Goal: Transaction & Acquisition: Book appointment/travel/reservation

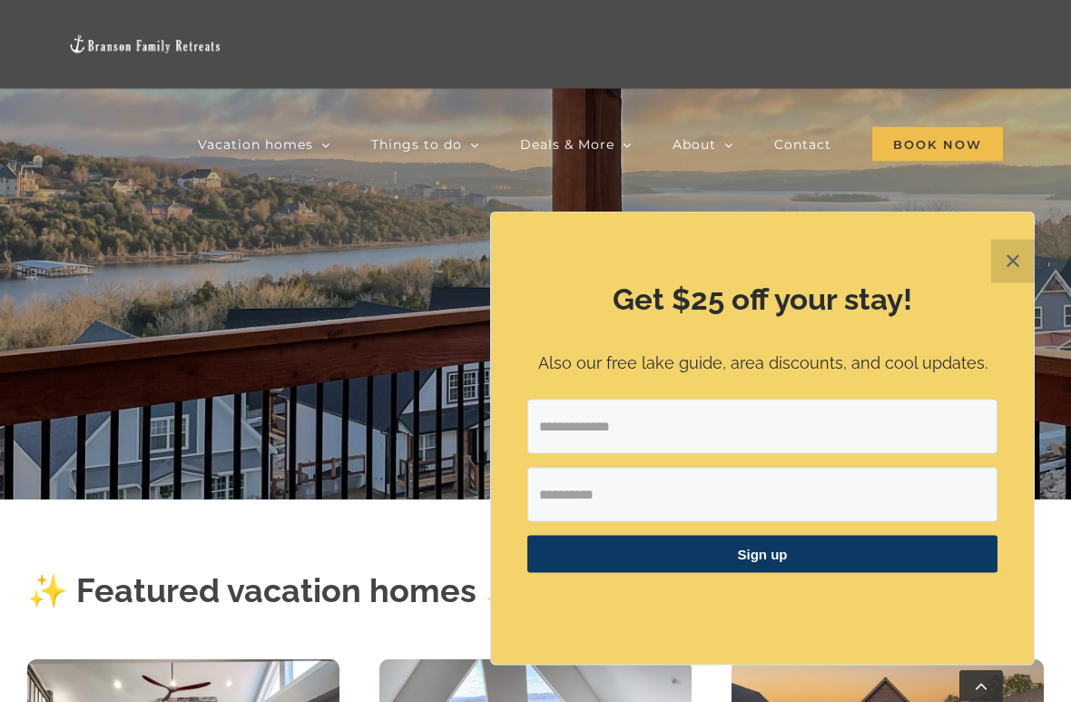
scroll to position [260, 0]
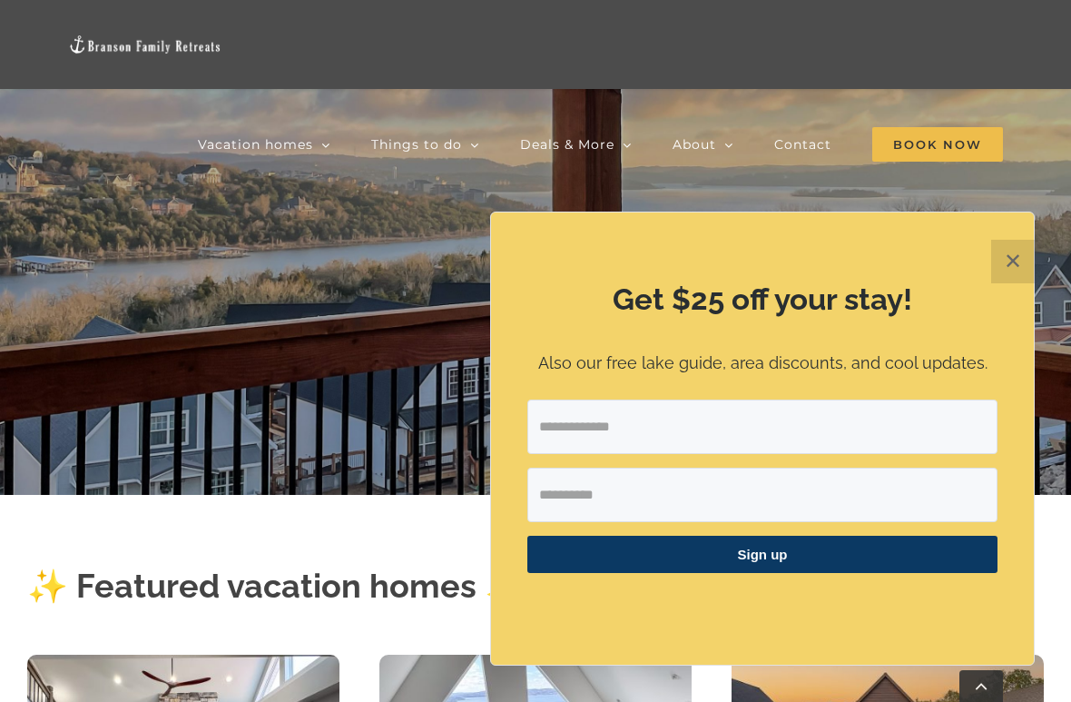
click at [1018, 264] on button "✕" at bounding box center [1013, 262] width 44 height 44
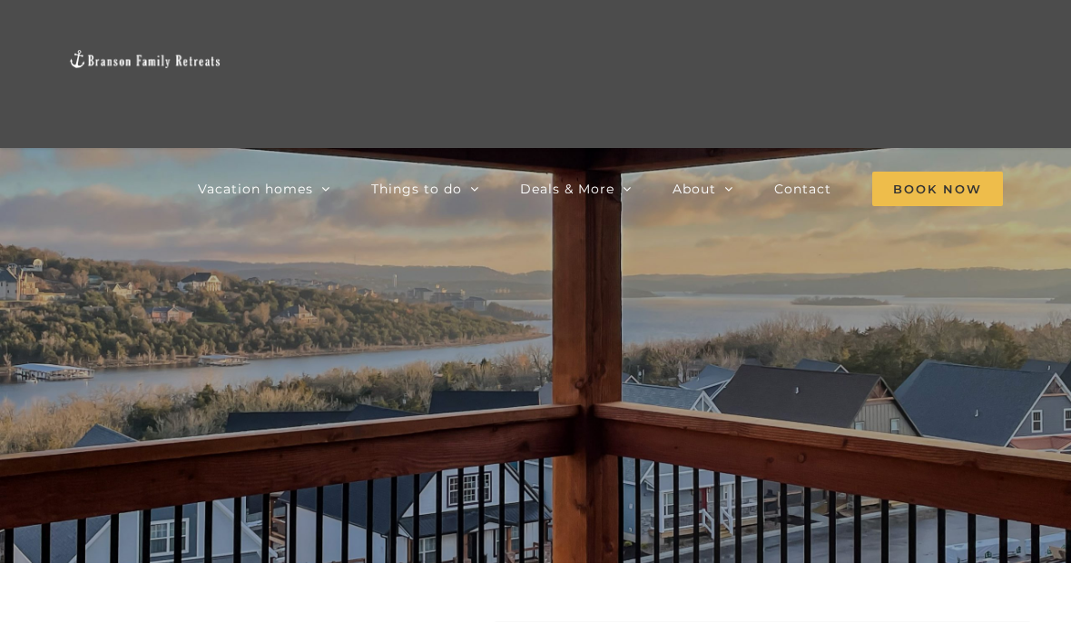
scroll to position [104, 0]
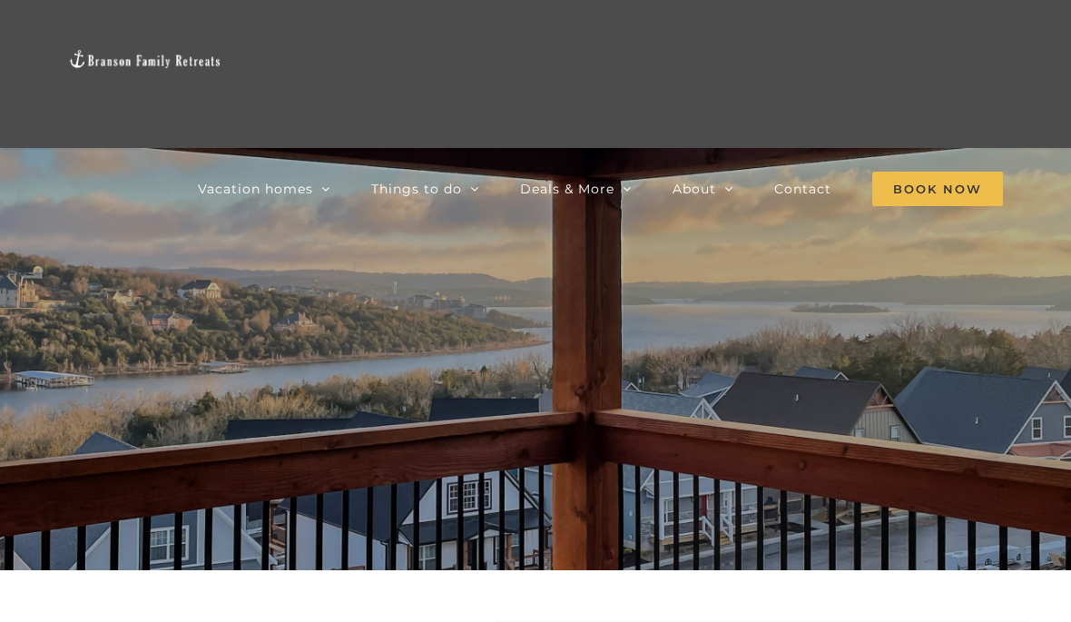
click at [594, 207] on link "Deals & More" at bounding box center [576, 189] width 112 height 118
click at [798, 289] on div at bounding box center [535, 318] width 726 height 314
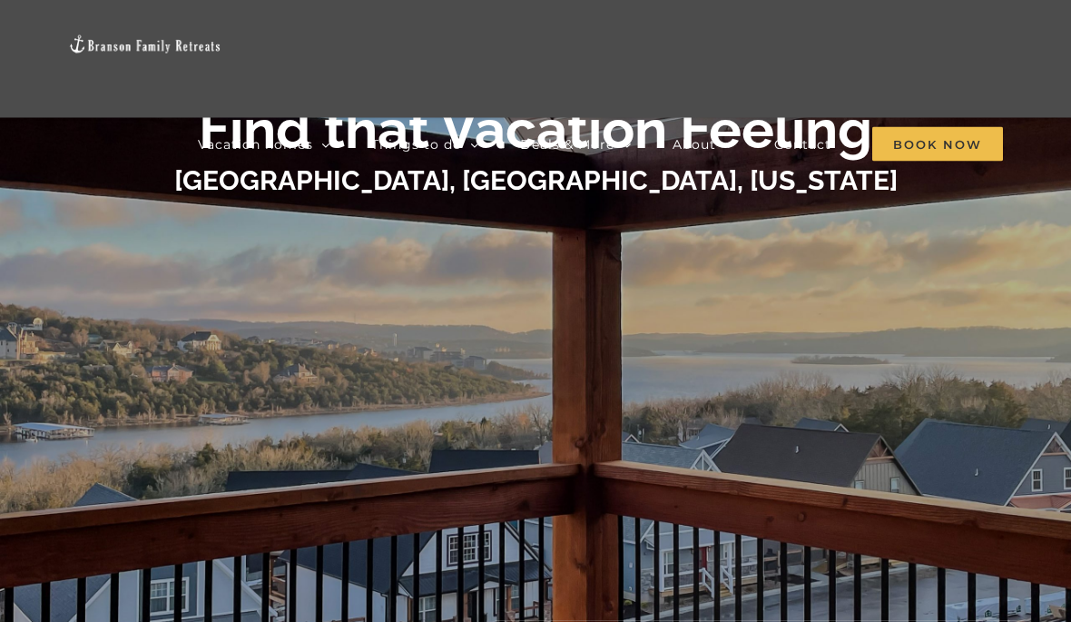
scroll to position [77, 0]
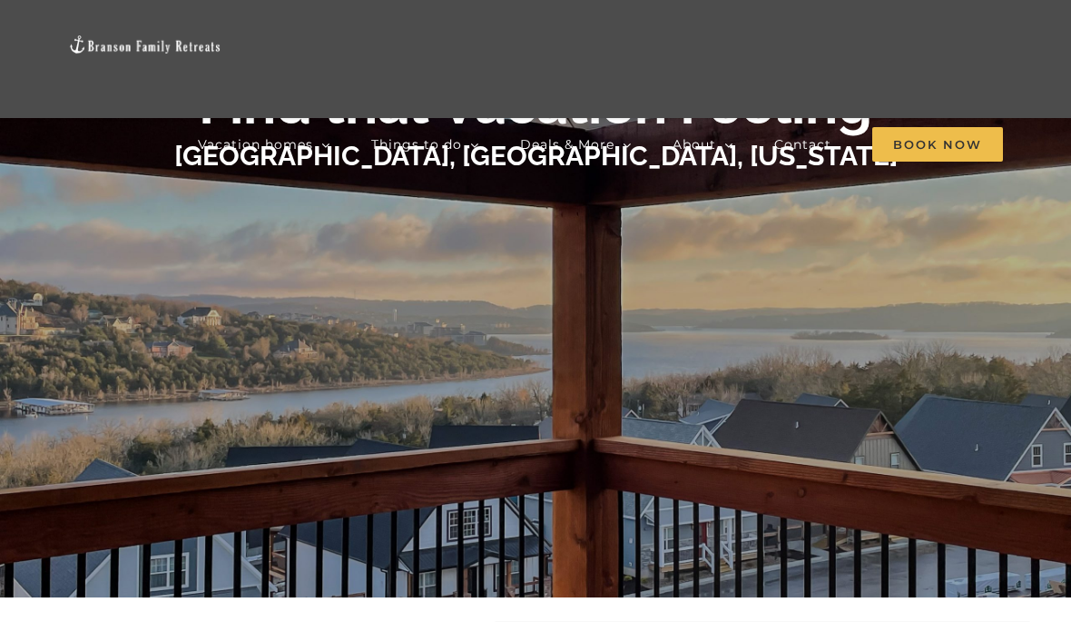
click at [761, 294] on div at bounding box center [535, 345] width 726 height 314
click at [709, 371] on div at bounding box center [535, 345] width 726 height 314
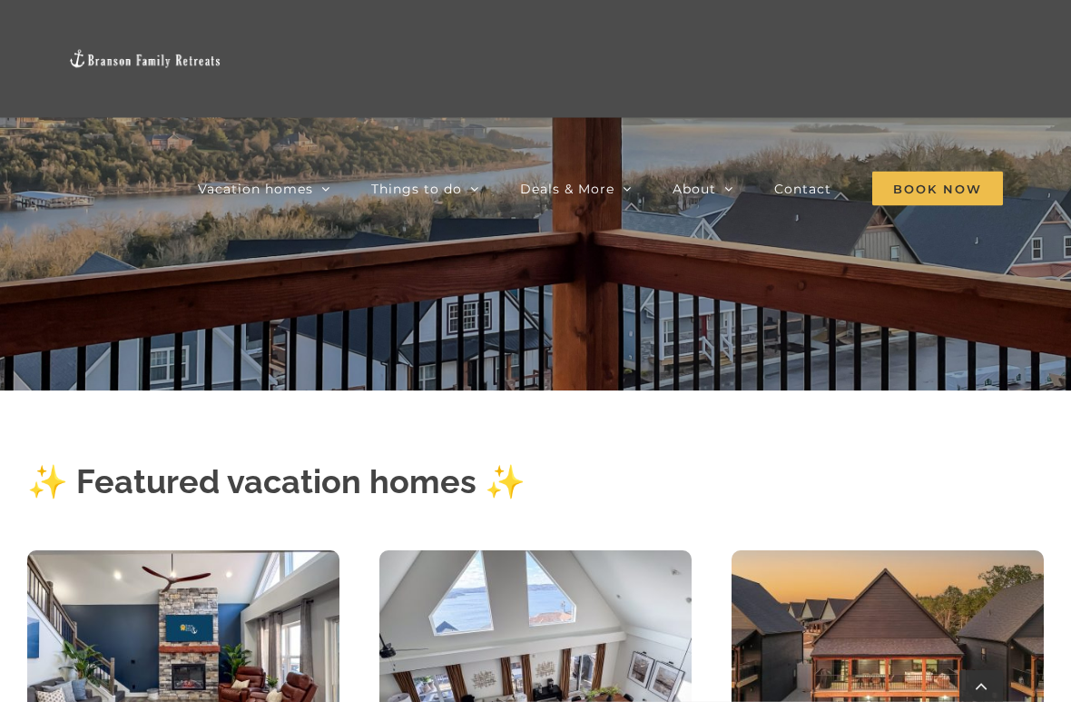
scroll to position [292, 0]
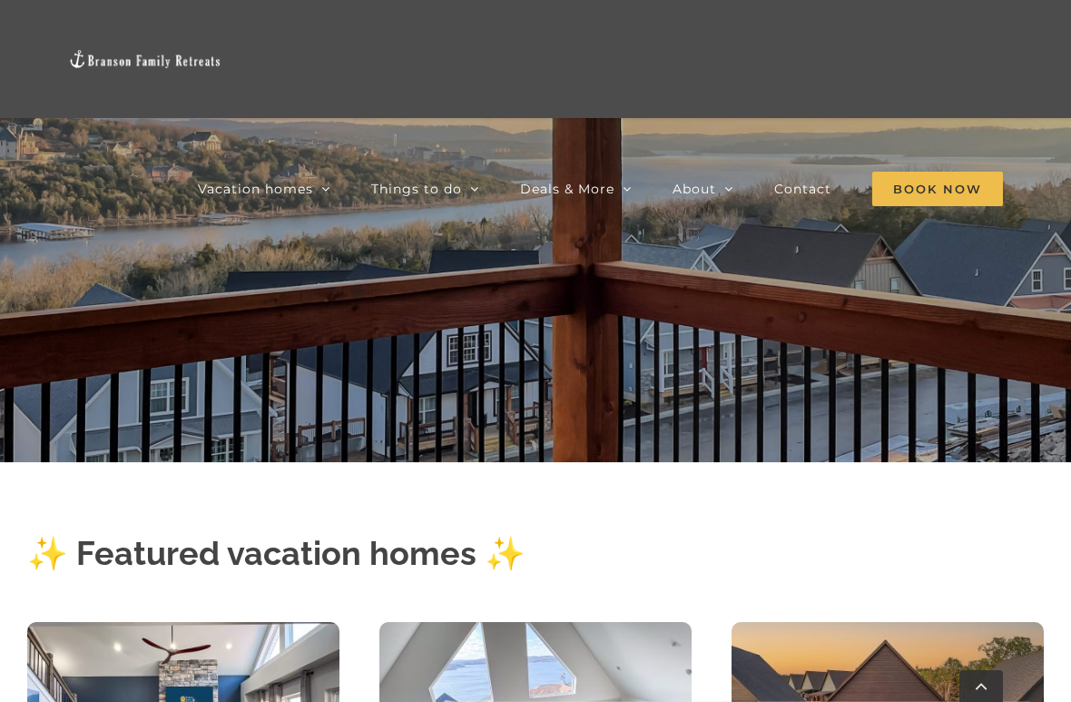
click at [603, 167] on link "Deals & More" at bounding box center [576, 189] width 112 height 118
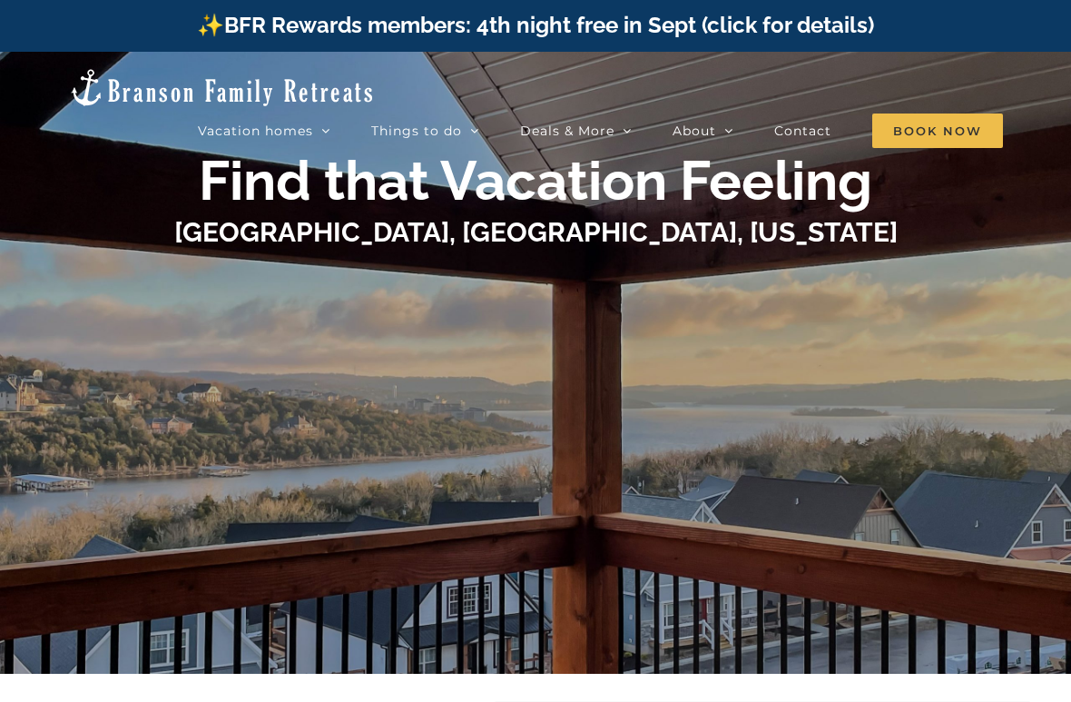
scroll to position [1, 0]
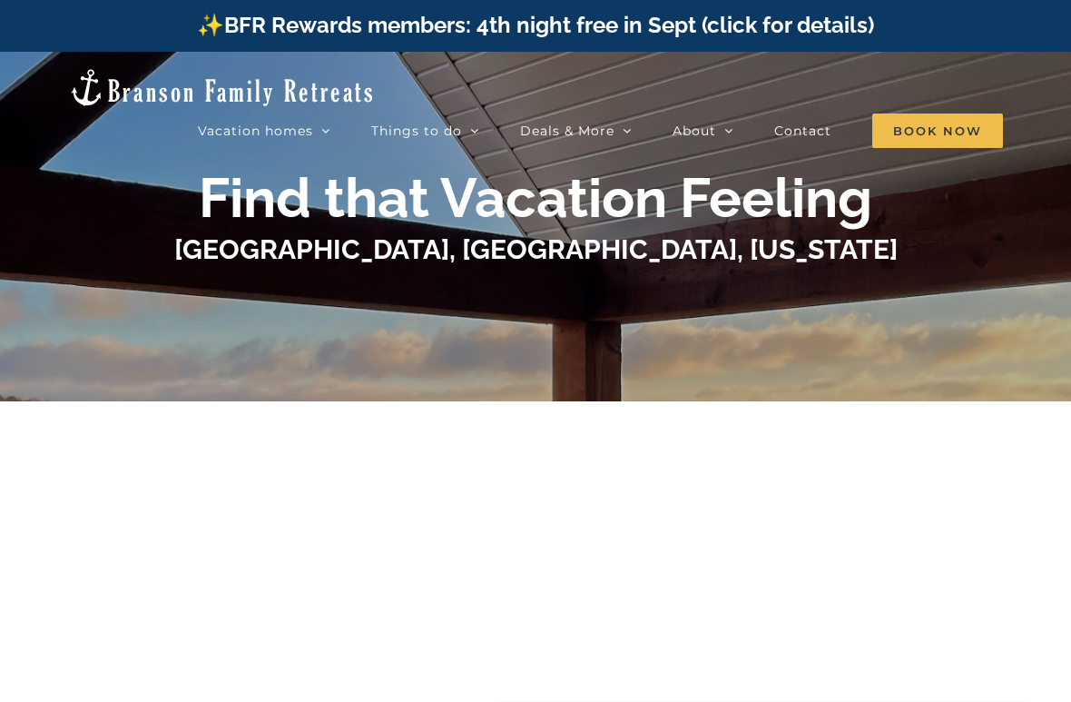
click at [788, 321] on div at bounding box center [535, 460] width 726 height 359
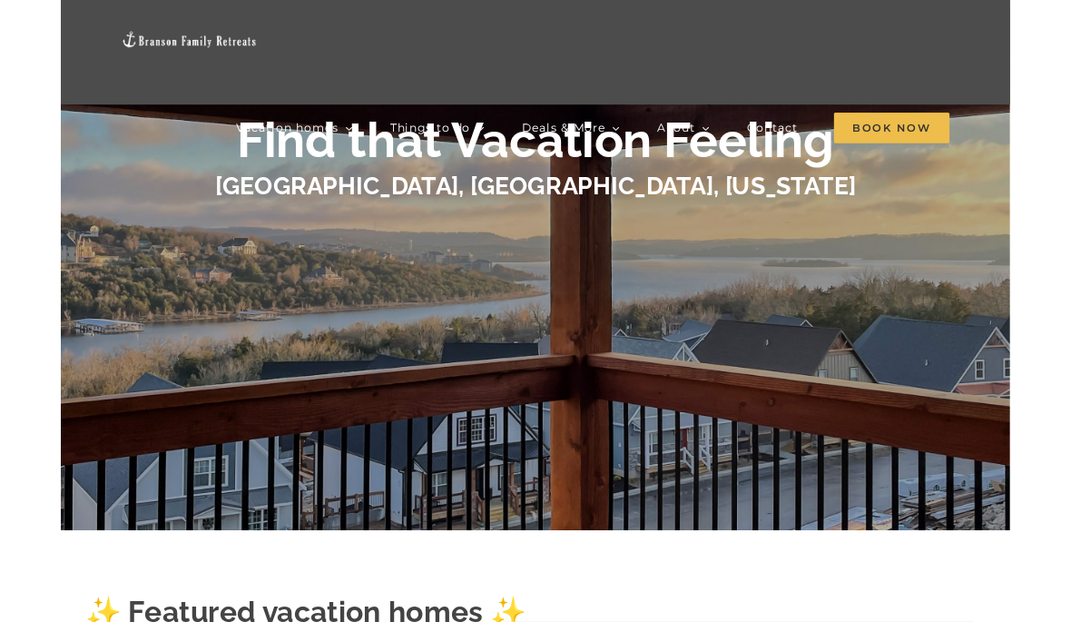
scroll to position [0, 0]
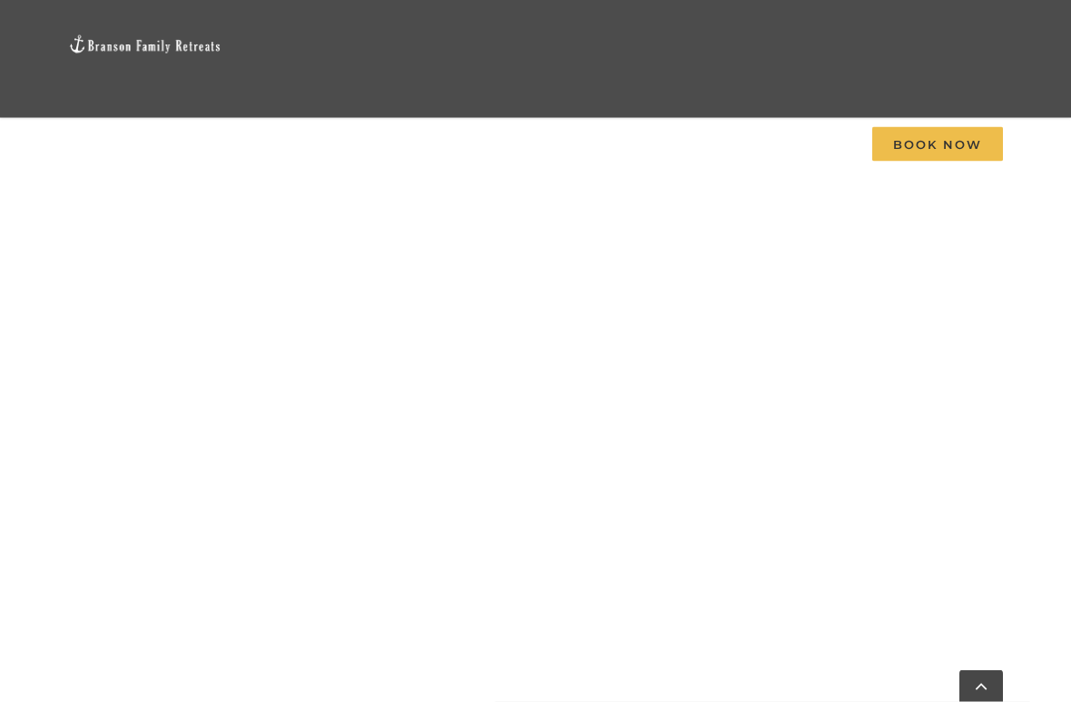
scroll to position [1027, 0]
